Goal: Communication & Community: Ask a question

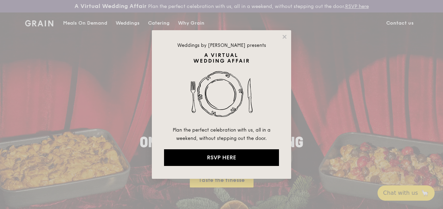
click at [281, 38] on div "Weddings by [PERSON_NAME] presents Plan the perfect celebration with us, all in…" at bounding box center [221, 104] width 139 height 149
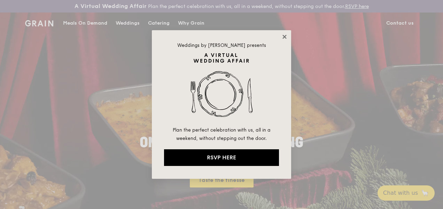
click at [285, 37] on icon at bounding box center [284, 37] width 4 height 4
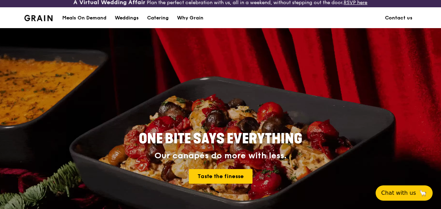
drag, startPoint x: 231, startPoint y: 52, endPoint x: 276, endPoint y: 72, distance: 48.7
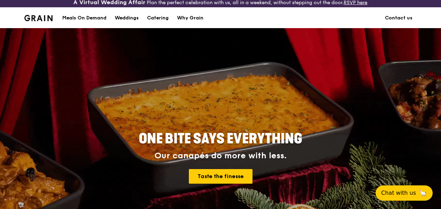
scroll to position [13, 0]
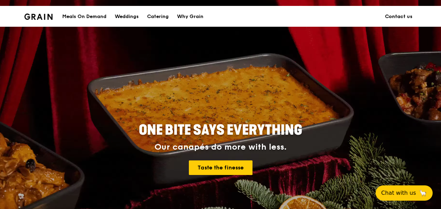
click at [399, 11] on link "Contact us" at bounding box center [399, 16] width 36 height 21
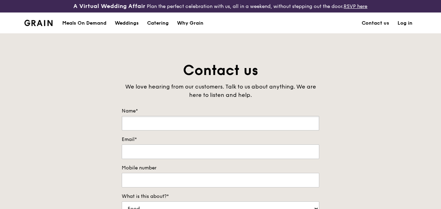
click at [141, 131] on input "Name*" at bounding box center [221, 123] width 198 height 15
type input "Jimmy"
type input "jimmy.aw@smsdome.com"
type input "8888888888"
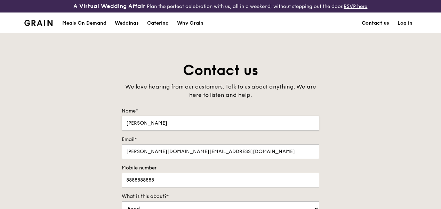
type textarea "Hi! I’m excited to share with you how we can help your company to reach your cu…"
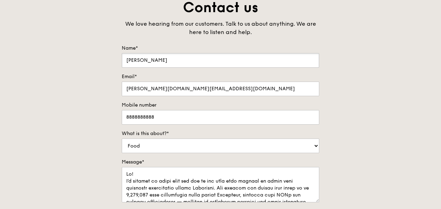
scroll to position [70, 0]
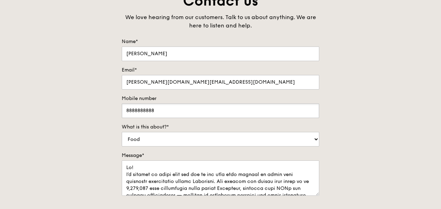
drag, startPoint x: 130, startPoint y: 113, endPoint x: 79, endPoint y: 110, distance: 50.5
click at [79, 113] on div "Contact us We love hearing from our customers. Talk to us about anything. We ar…" at bounding box center [220, 137] width 441 height 291
type input "80835899"
drag, startPoint x: 157, startPoint y: 146, endPoint x: 156, endPoint y: 142, distance: 4.6
click at [157, 146] on select "Food Service Billing/Payment Catering Others" at bounding box center [221, 139] width 198 height 15
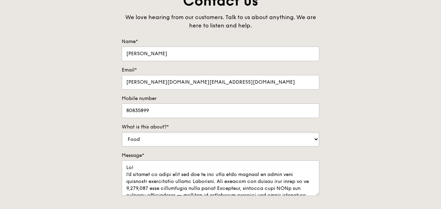
click at [146, 141] on form "Name* Jimmy Email* jimmy.aw@smsdome.com Mobile number 80835899 What is this abo…" at bounding box center [221, 144] width 198 height 212
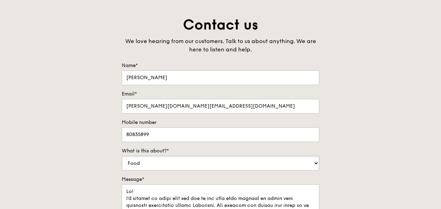
scroll to position [35, 0]
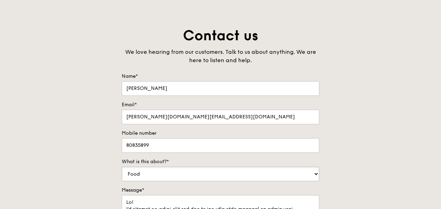
click at [138, 178] on select "Food Service Billing/Payment Catering Others" at bounding box center [221, 174] width 198 height 15
select select "Others"
click at [122, 172] on select "Food Service Billing/Payment Catering Others" at bounding box center [221, 174] width 198 height 15
drag, startPoint x: 86, startPoint y: 174, endPoint x: 91, endPoint y: 172, distance: 6.1
click at [86, 174] on div "Contact us We love hearing from our customers. Talk to us about anything. We ar…" at bounding box center [220, 171] width 441 height 291
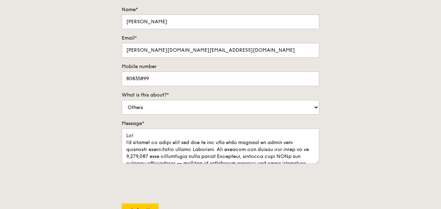
scroll to position [139, 0]
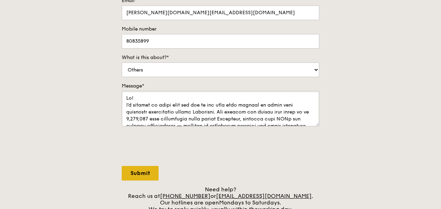
paste textarea "t. Our flyer distribution service allows you to directly place your promotions …"
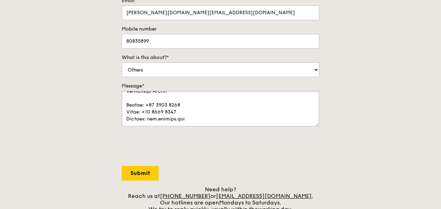
type textarea "Hi! I’m excited to share with you how we can help your company to reach your cu…"
click at [137, 179] on input "Submit" at bounding box center [140, 173] width 37 height 15
select select "Food"
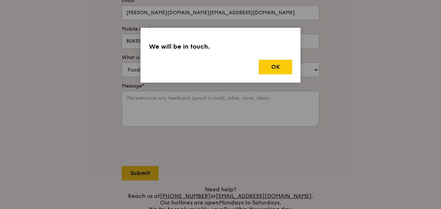
scroll to position [0, 0]
click at [270, 59] on div "We will be in touch. OK" at bounding box center [221, 55] width 160 height 55
click at [275, 66] on button "OK" at bounding box center [275, 67] width 33 height 15
